Goal: Task Accomplishment & Management: Complete application form

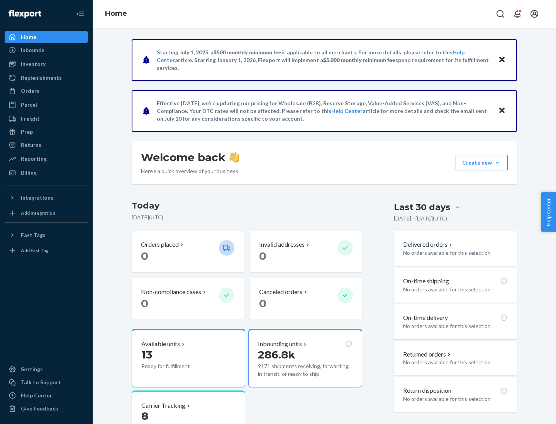
click at [497, 163] on button "Create new Create new inbound Create new order Create new product" at bounding box center [481, 162] width 52 height 15
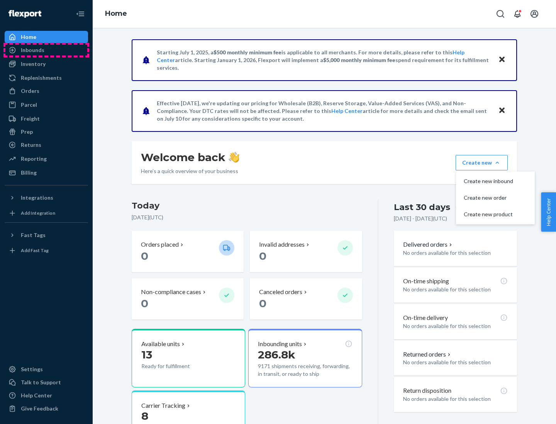
click at [46, 50] on div "Inbounds" at bounding box center [46, 50] width 82 height 11
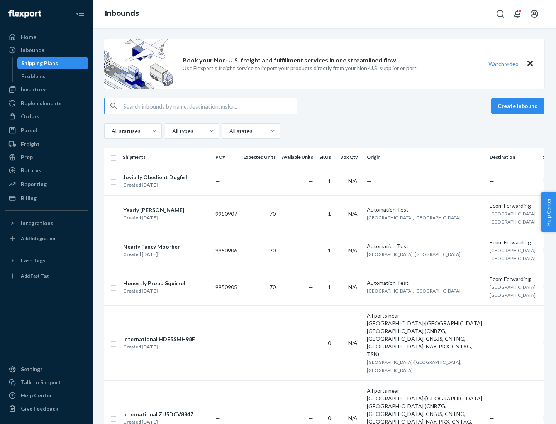
click at [519, 106] on button "Create inbound" at bounding box center [517, 105] width 53 height 15
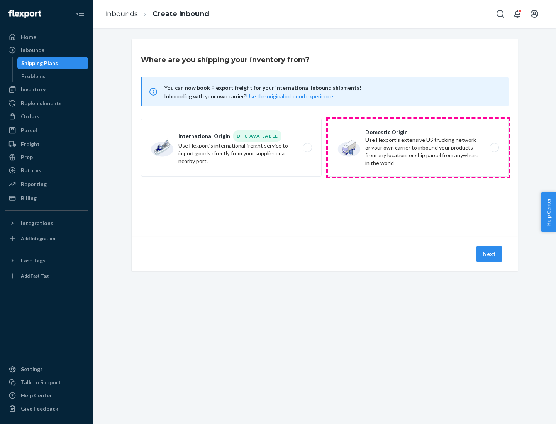
click at [418, 148] on label "Domestic Origin Use Flexport’s extensive US trucking network or your own carrie…" at bounding box center [418, 148] width 181 height 58
click at [493, 148] on input "Domestic Origin Use Flexport’s extensive US trucking network or your own carrie…" at bounding box center [495, 147] width 5 height 5
radio input "true"
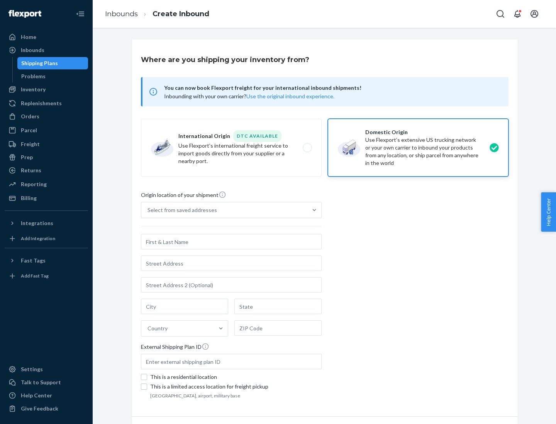
click at [224, 210] on div "Select from saved addresses" at bounding box center [224, 210] width 166 height 15
click at [148, 210] on input "Select from saved addresses" at bounding box center [147, 210] width 1 height 8
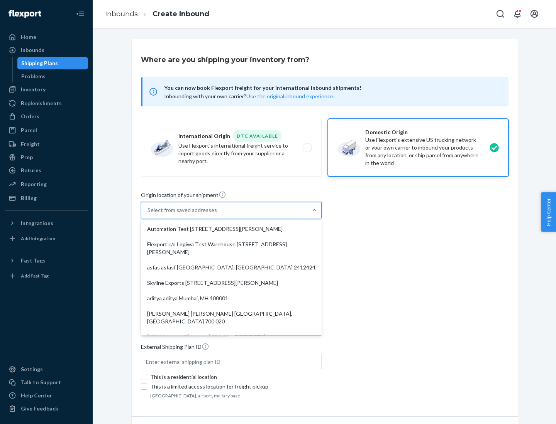
scroll to position [3, 0]
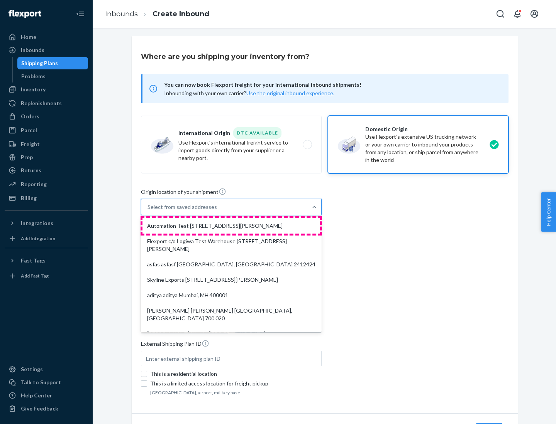
click at [231, 226] on div "Automation Test [STREET_ADDRESS][PERSON_NAME]" at bounding box center [230, 225] width 177 height 15
click at [148, 211] on input "option Automation Test [STREET_ADDRESS][PERSON_NAME]. 9 results available. Use …" at bounding box center [147, 207] width 1 height 8
type input "Automation Test"
type input "9th Floor"
type input "[GEOGRAPHIC_DATA]"
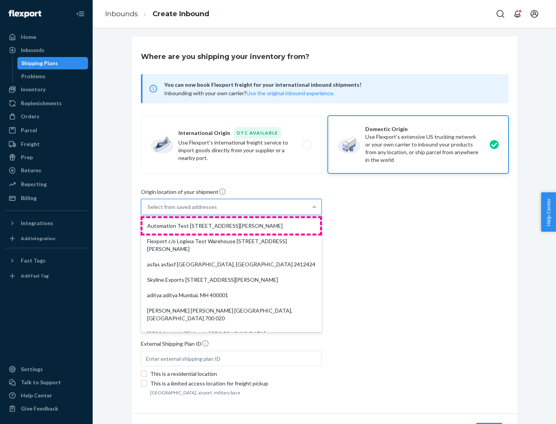
type input "CA"
type input "94104"
type input "[STREET_ADDRESS][PERSON_NAME]"
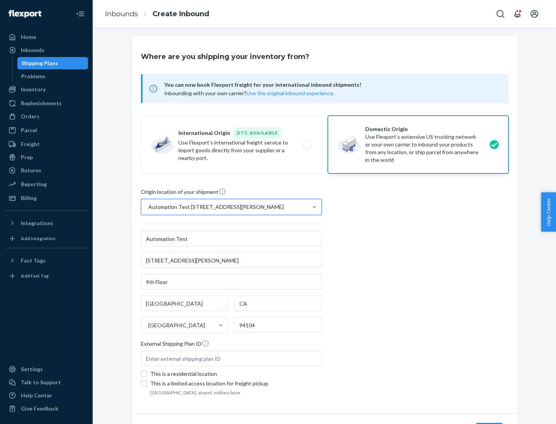
scroll to position [45, 0]
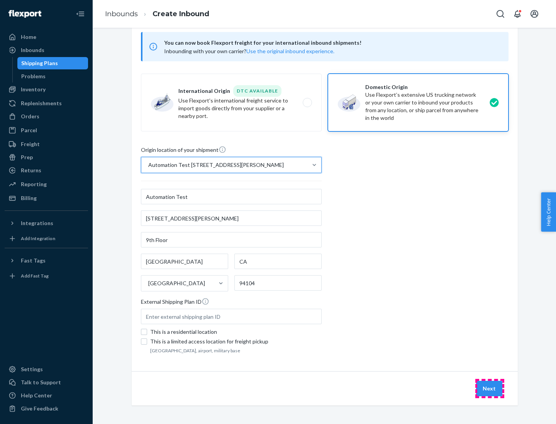
click at [489, 389] on button "Next" at bounding box center [489, 388] width 26 height 15
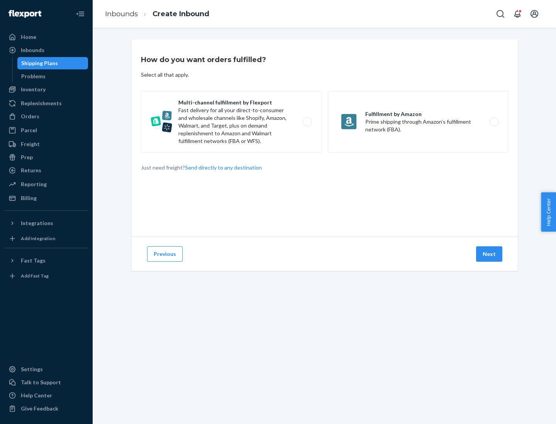
click at [231, 122] on label "Multi-channel fulfillment by Flexport Fast delivery for all your direct-to-cons…" at bounding box center [231, 122] width 181 height 62
click at [307, 122] on input "Multi-channel fulfillment by Flexport Fast delivery for all your direct-to-cons…" at bounding box center [309, 122] width 5 height 5
radio input "true"
click at [489, 254] on button "Next" at bounding box center [489, 254] width 26 height 15
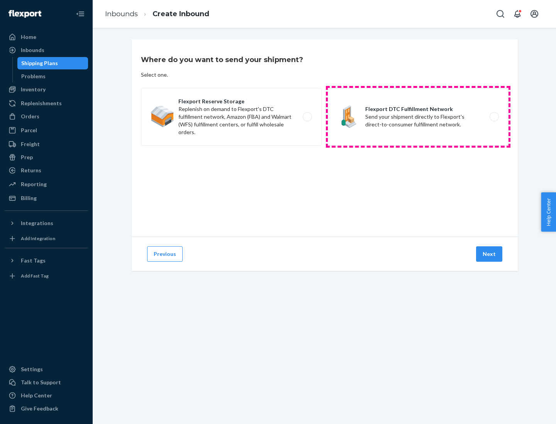
click at [418, 117] on label "Flexport DTC Fulfillment Network Send your shipment directly to Flexport's dire…" at bounding box center [418, 117] width 181 height 58
click at [493, 117] on input "Flexport DTC Fulfillment Network Send your shipment directly to Flexport's dire…" at bounding box center [495, 117] width 5 height 5
radio input "true"
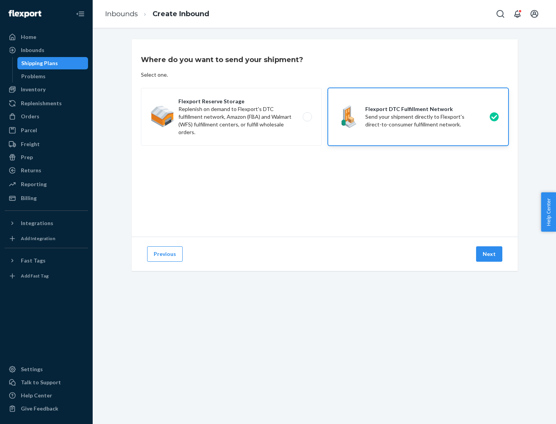
click at [489, 254] on button "Next" at bounding box center [489, 254] width 26 height 15
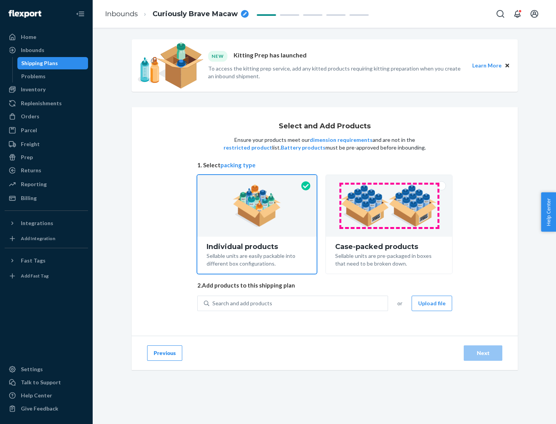
click at [389, 206] on img at bounding box center [389, 206] width 96 height 42
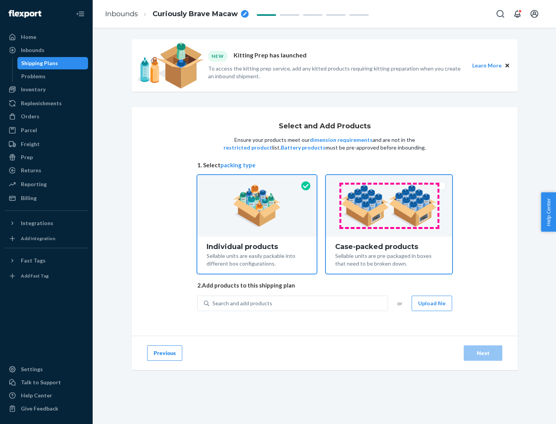
click at [389, 180] on input "Case-packed products Sellable units are pre-packaged in boxes that need to be b…" at bounding box center [388, 177] width 5 height 5
radio input "true"
radio input "false"
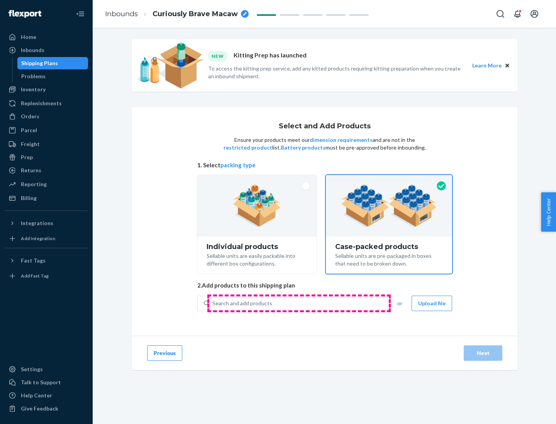
click at [299, 303] on div "Search and add products" at bounding box center [298, 304] width 178 height 14
click at [213, 303] on input "Search and add products" at bounding box center [212, 304] width 1 height 8
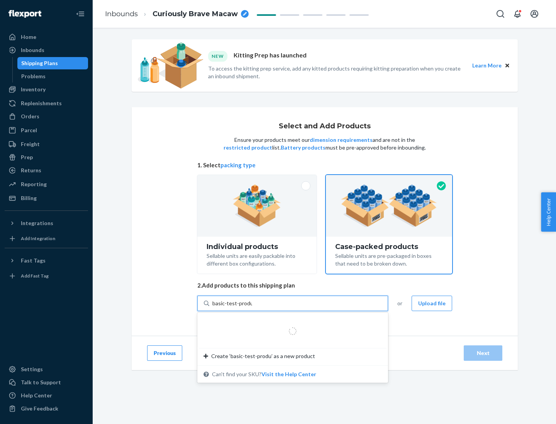
type input "basic-test-product-1"
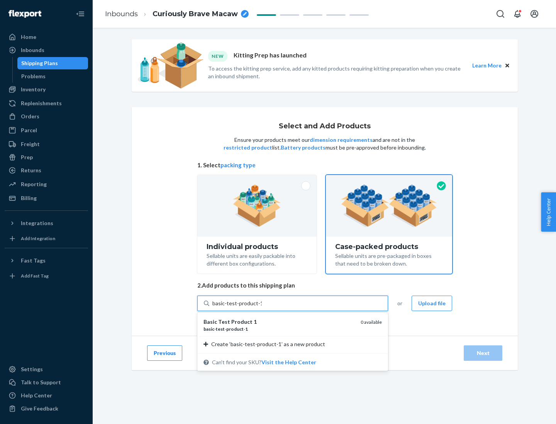
click at [279, 329] on div "basic - test - product - 1" at bounding box center [278, 329] width 151 height 7
click at [262, 307] on input "basic-test-product-1" at bounding box center [236, 304] width 49 height 8
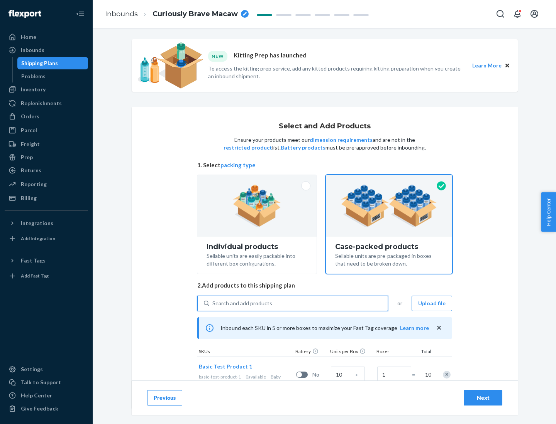
scroll to position [28, 0]
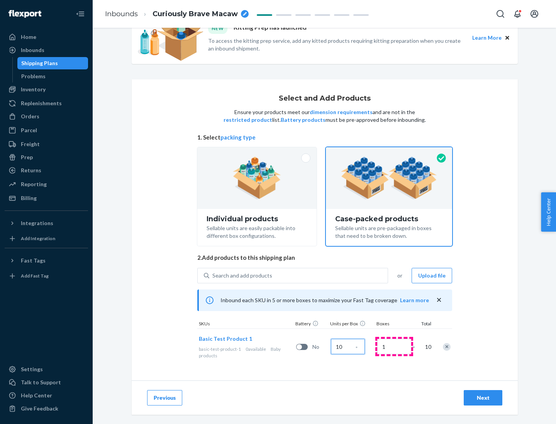
type input "10"
type input "7"
click at [483, 398] on div "Next" at bounding box center [482, 398] width 25 height 8
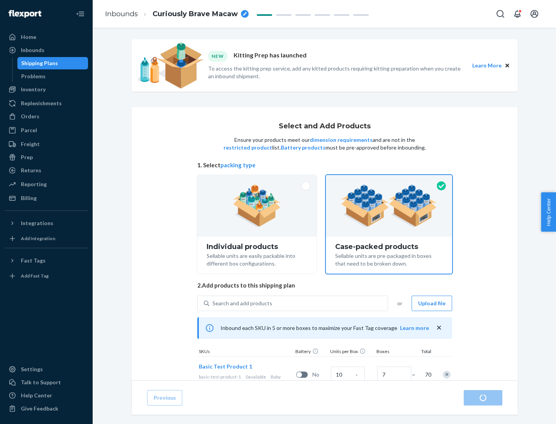
radio input "true"
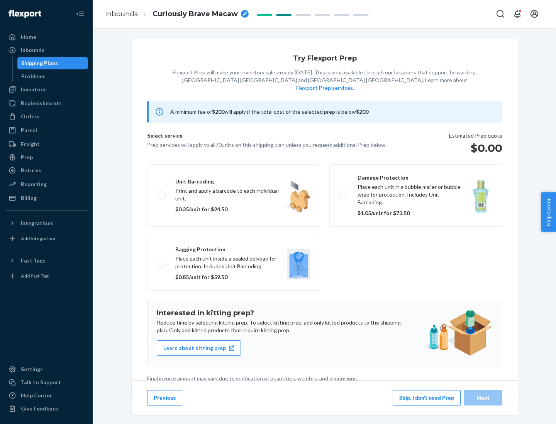
scroll to position [2, 0]
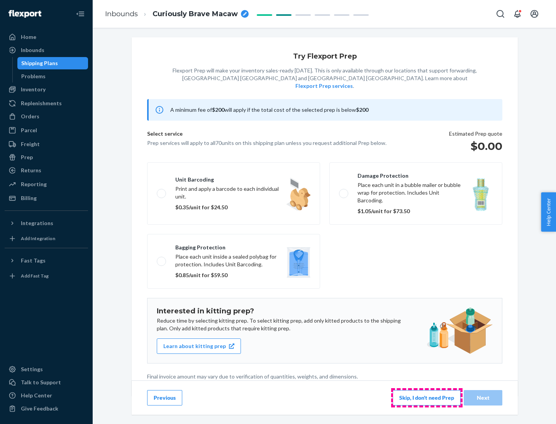
click at [426, 398] on button "Skip, I don't need Prep" at bounding box center [426, 397] width 68 height 15
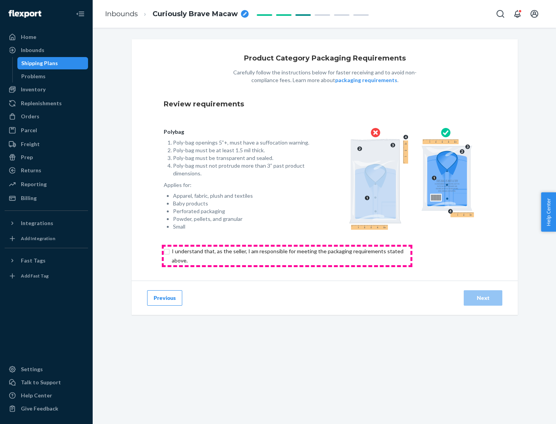
click at [287, 256] on input "checkbox" at bounding box center [292, 256] width 257 height 19
checkbox input "true"
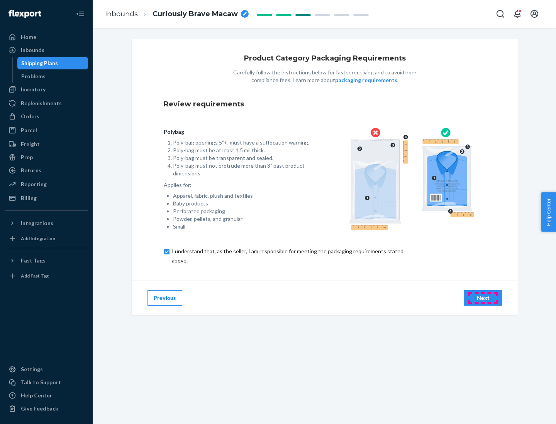
click at [483, 298] on div "Next" at bounding box center [482, 298] width 25 height 8
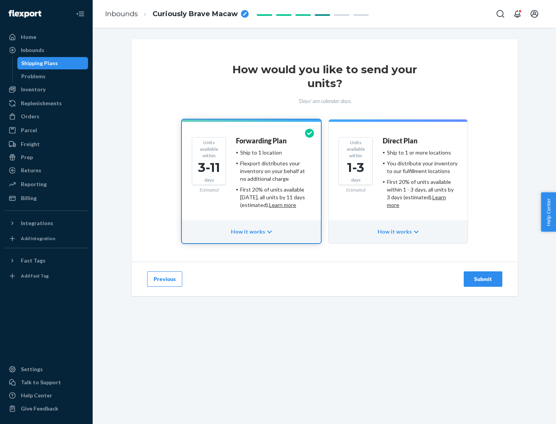
click at [398, 176] on ul "Ship to 1 or more locations You distribute your inventory to our fulfillment lo…" at bounding box center [419, 179] width 75 height 60
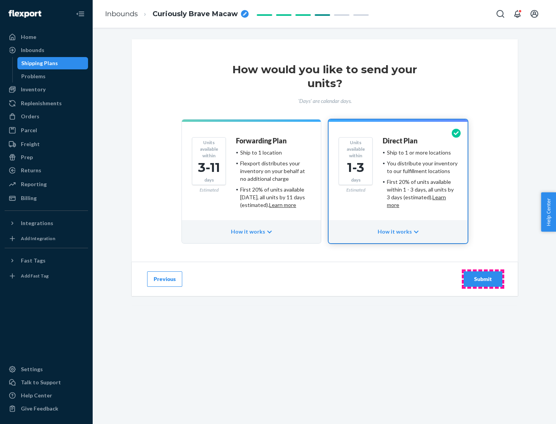
click at [483, 279] on div "Submit" at bounding box center [482, 279] width 25 height 8
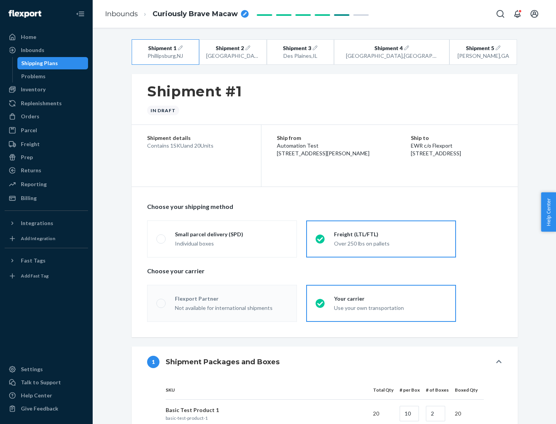
radio input "true"
radio input "false"
radio input "true"
radio input "false"
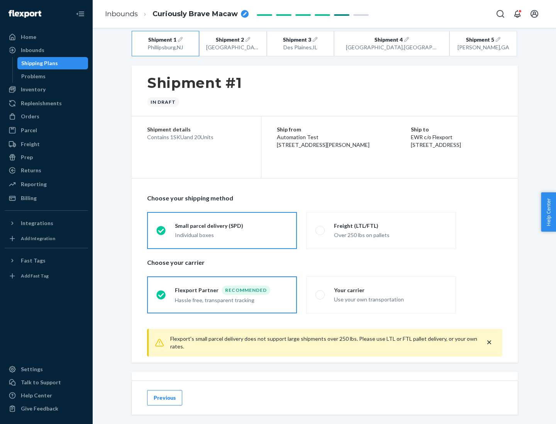
click at [390, 226] on div "Freight (LTL/FTL)" at bounding box center [390, 226] width 113 height 8
click at [320, 228] on input "Freight (LTL/FTL) Over 250 lbs on pallets" at bounding box center [317, 230] width 5 height 5
radio input "true"
radio input "false"
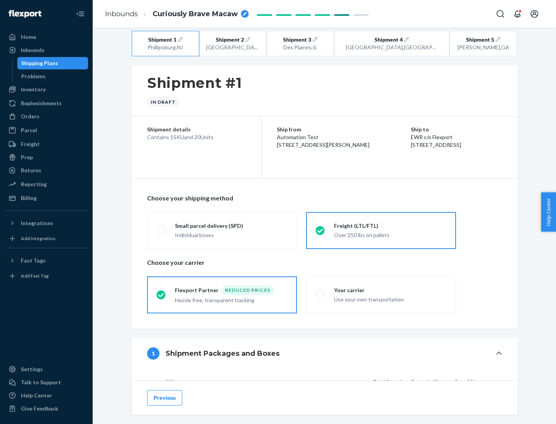
scroll to position [73, 0]
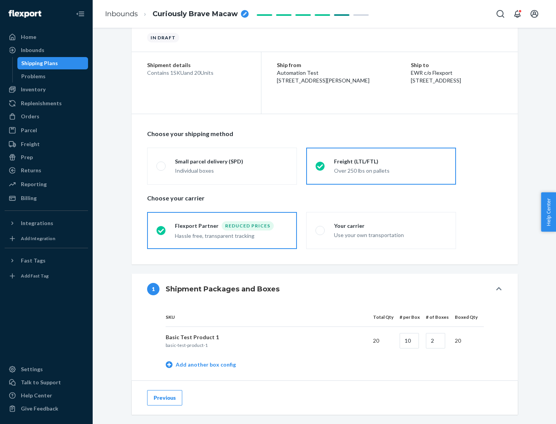
click at [390, 226] on div "Your carrier" at bounding box center [390, 226] width 113 height 8
click at [320, 228] on input "Your carrier Use your own transportation" at bounding box center [317, 230] width 5 height 5
radio input "true"
radio input "false"
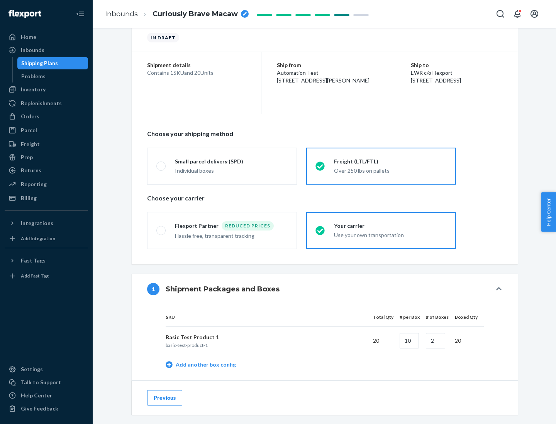
scroll to position [244, 0]
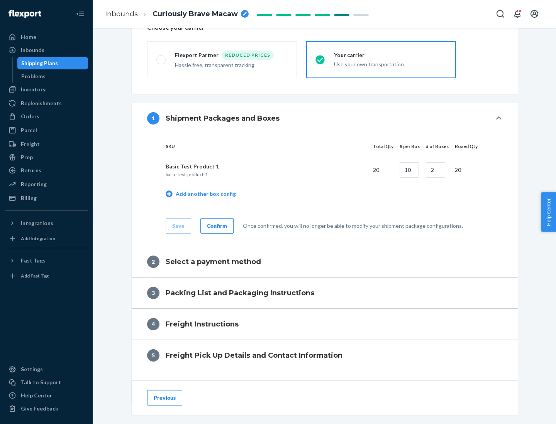
click at [216, 226] on div "Confirm" at bounding box center [217, 226] width 20 height 8
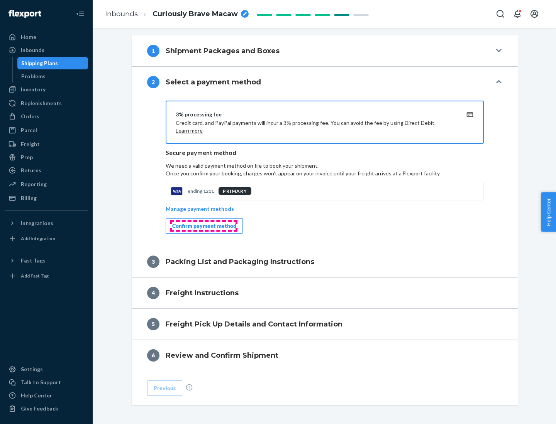
click at [203, 226] on div "Confirm payment method" at bounding box center [204, 226] width 64 height 8
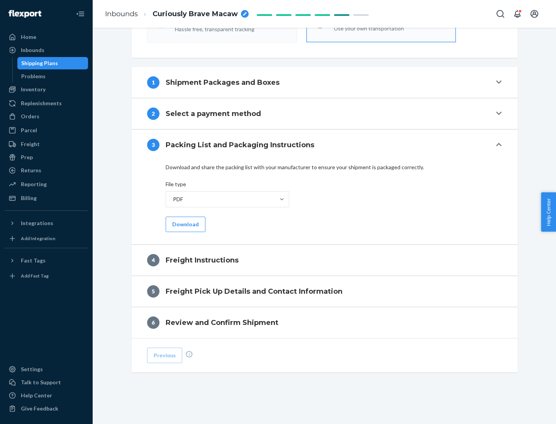
scroll to position [278, 0]
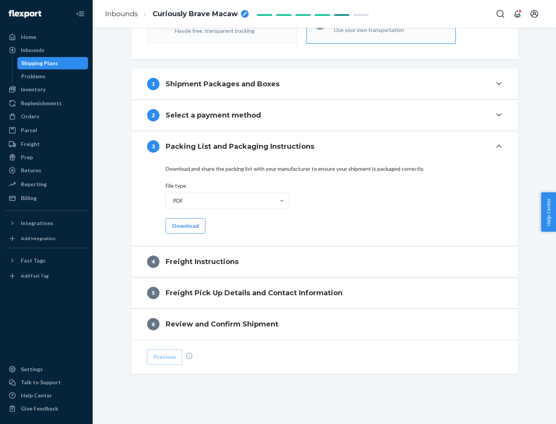
click at [184, 226] on button "Download" at bounding box center [186, 225] width 40 height 15
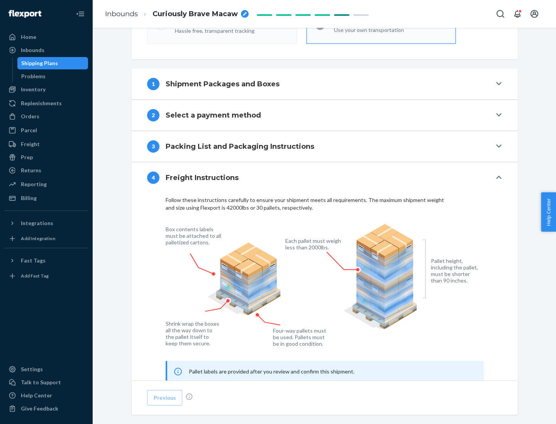
scroll to position [466, 0]
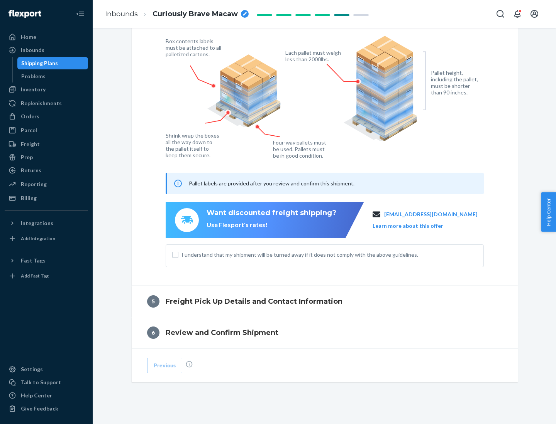
click at [417, 226] on button "Learn more about this offer" at bounding box center [407, 226] width 71 height 8
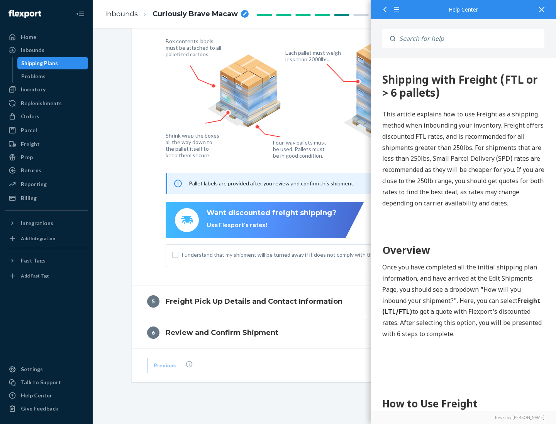
scroll to position [0, 0]
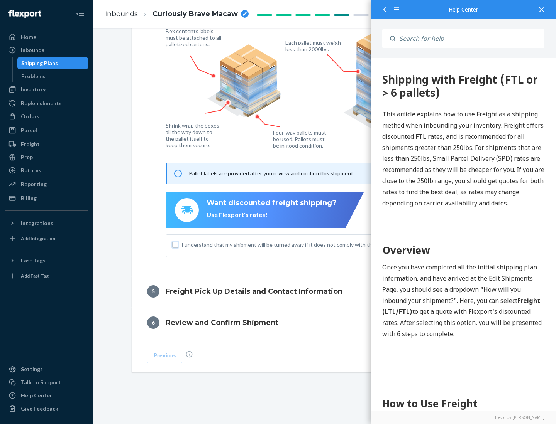
click at [175, 245] on input "I understand that my shipment will be turned away if it does not comply with th…" at bounding box center [175, 245] width 6 height 6
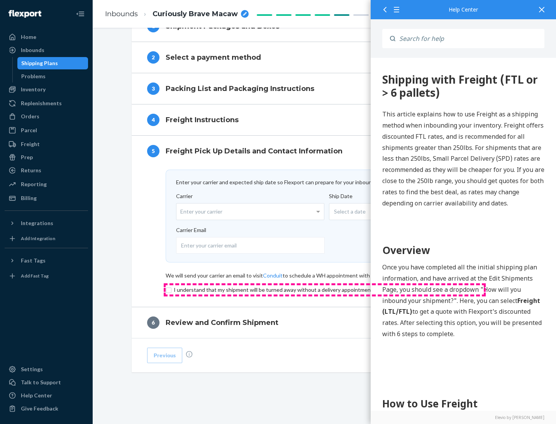
click at [324, 290] on input "checkbox" at bounding box center [325, 289] width 318 height 9
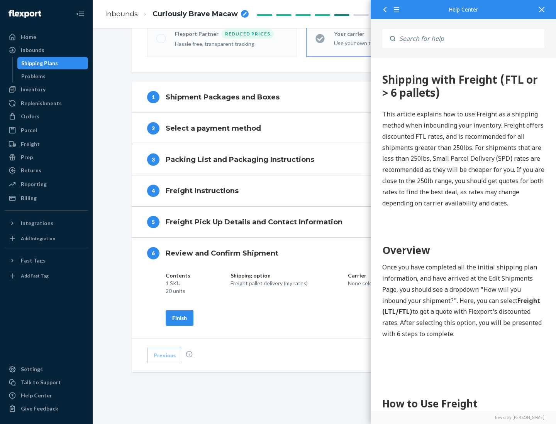
click at [179, 318] on div "Finish" at bounding box center [179, 318] width 15 height 8
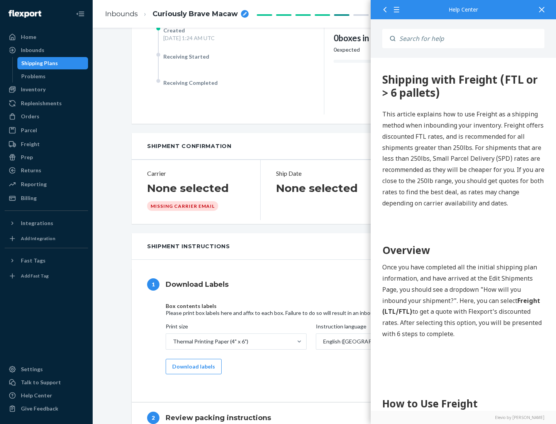
scroll to position [0, 0]
